Goal: Register for event/course

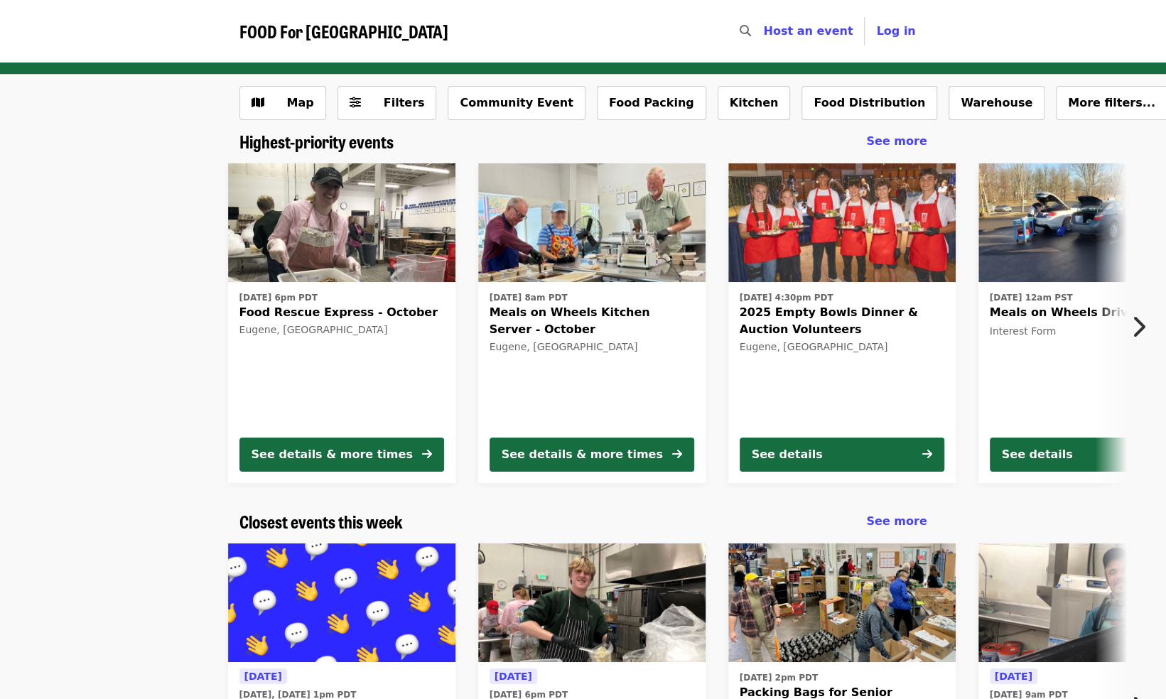
click at [1141, 323] on icon "chevron-right icon" at bounding box center [1138, 326] width 14 height 27
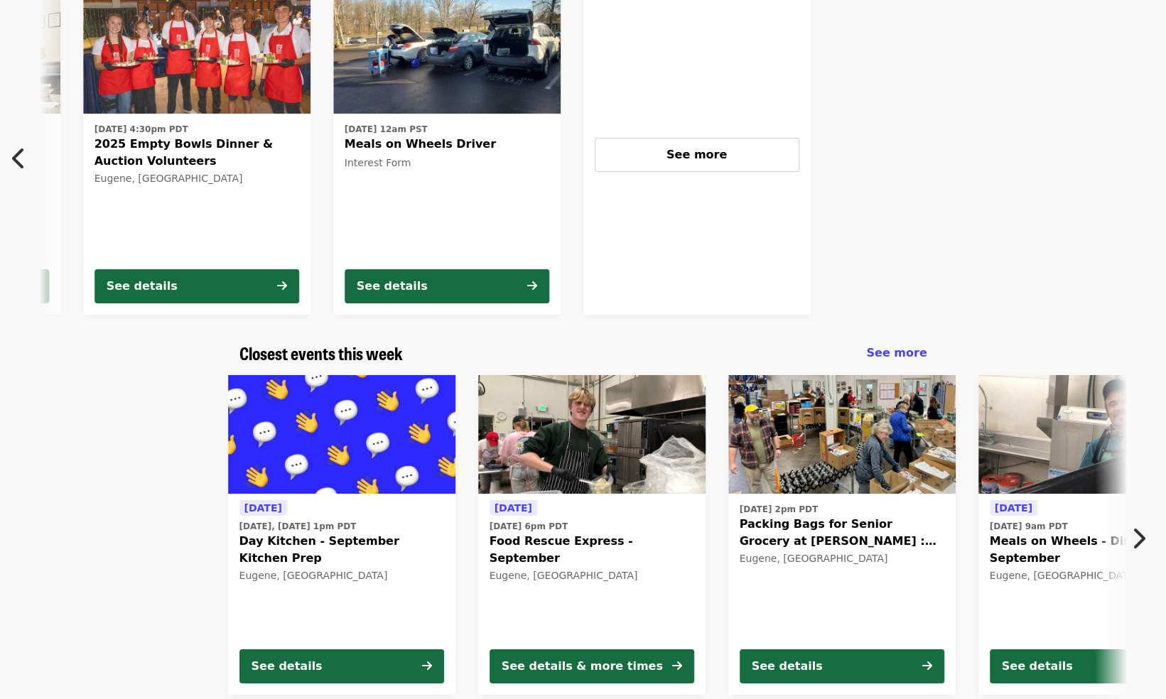
scroll to position [193, 0]
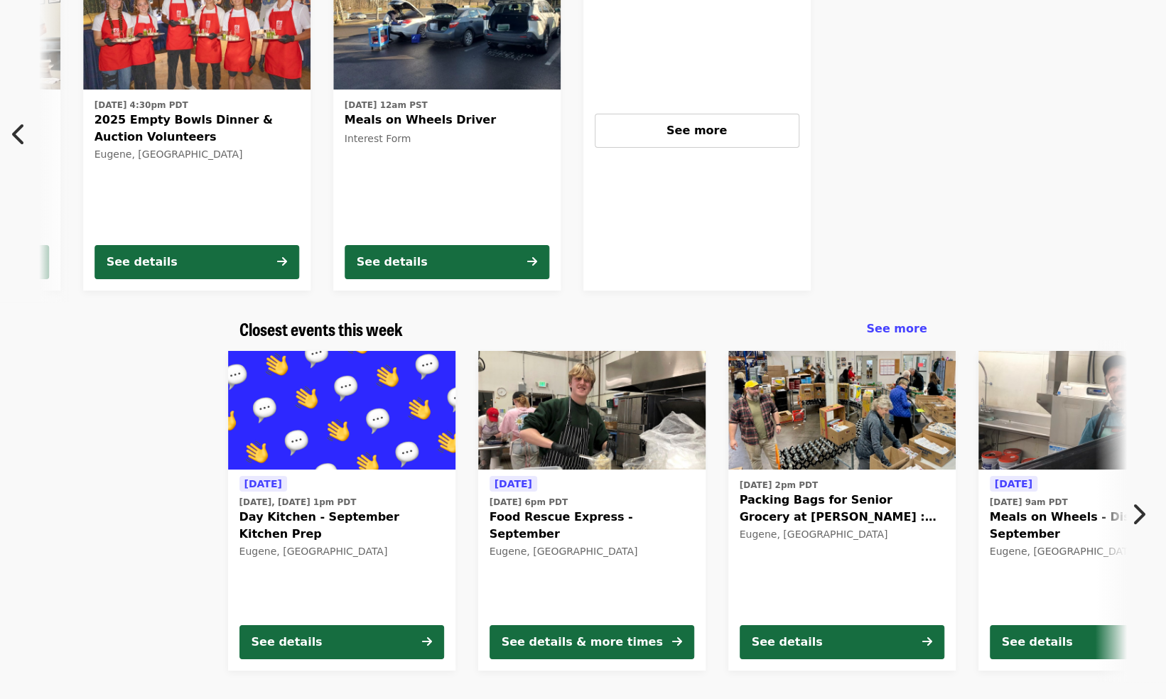
click at [1135, 516] on icon "chevron-right icon" at bounding box center [1138, 514] width 14 height 27
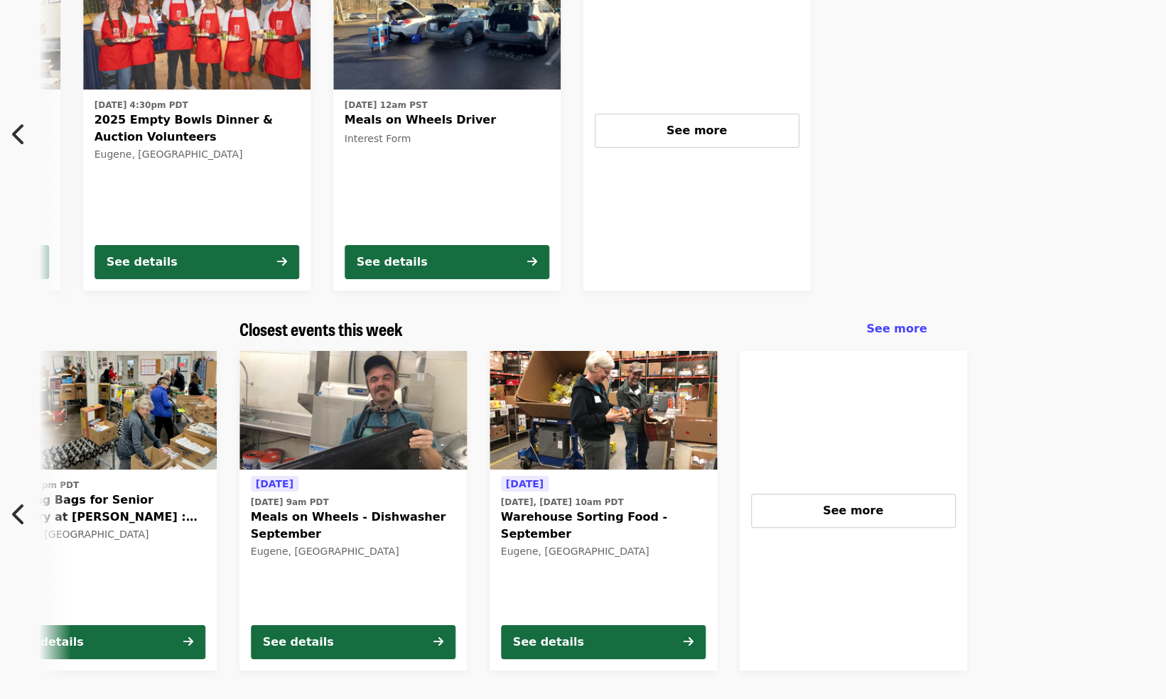
scroll to position [0, 764]
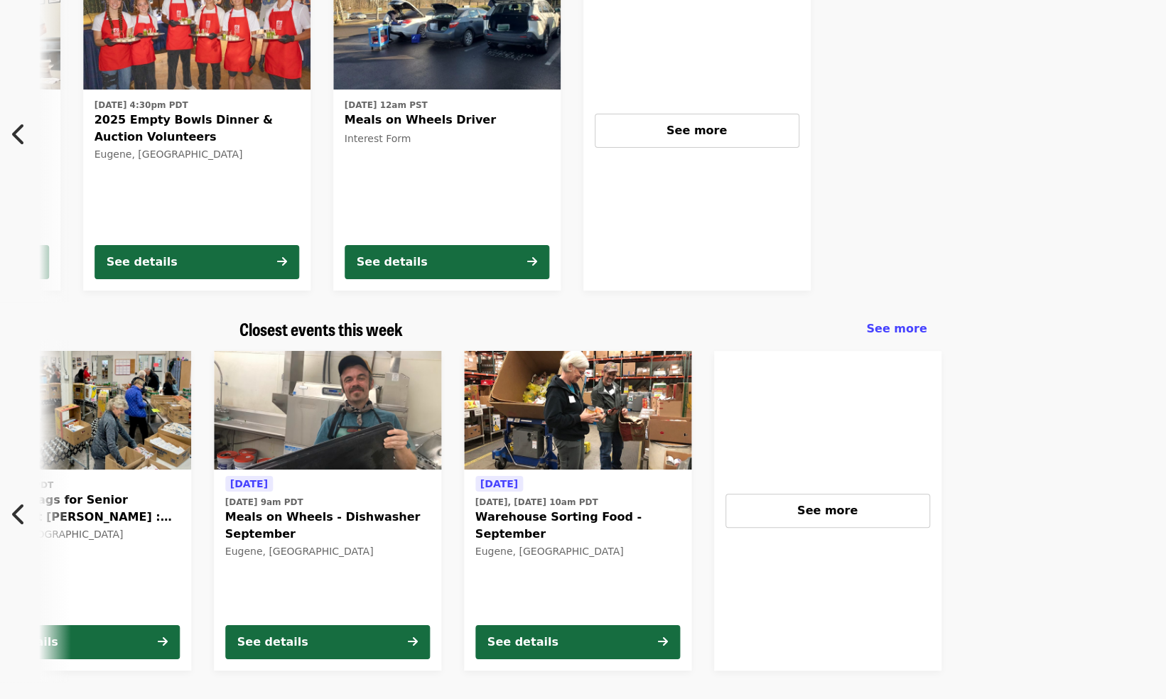
click at [585, 511] on span "Warehouse Sorting Food - September" at bounding box center [577, 526] width 205 height 34
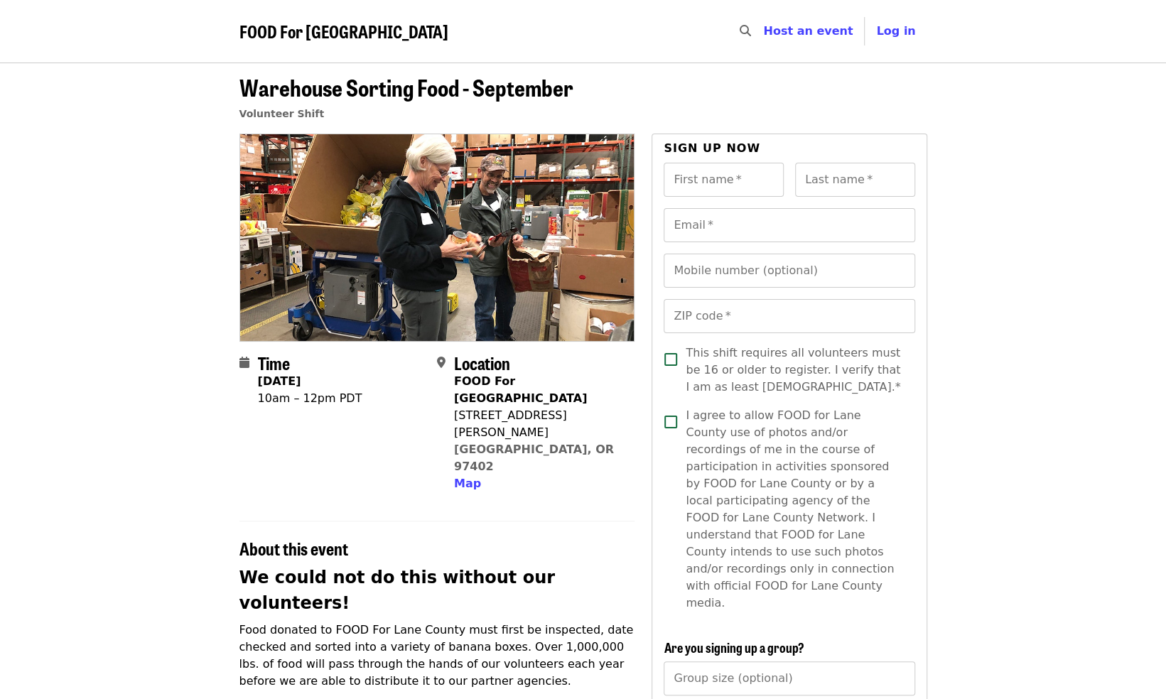
click at [500, 407] on div "[STREET_ADDRESS][PERSON_NAME]" at bounding box center [538, 424] width 169 height 34
drag, startPoint x: 500, startPoint y: 394, endPoint x: 519, endPoint y: 394, distance: 18.5
click at [519, 407] on div "[STREET_ADDRESS][PERSON_NAME]" at bounding box center [538, 424] width 169 height 34
